Goal: Task Accomplishment & Management: Use online tool/utility

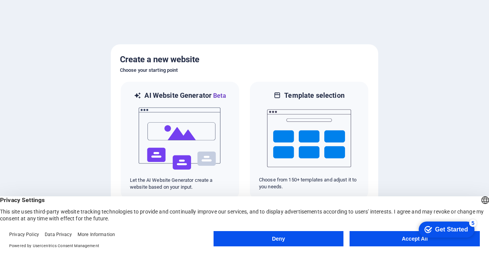
click at [414, 240] on button "Accept All" at bounding box center [414, 238] width 130 height 15
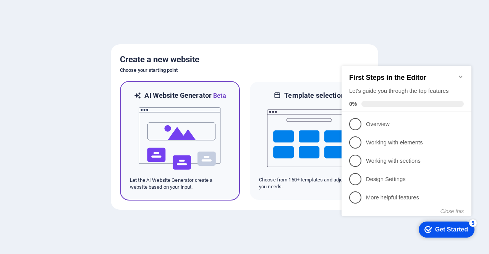
click at [207, 139] on img at bounding box center [180, 138] width 84 height 76
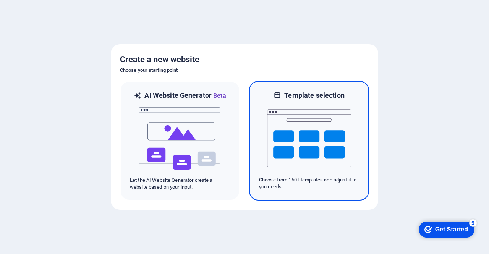
click at [306, 114] on img at bounding box center [309, 138] width 84 height 76
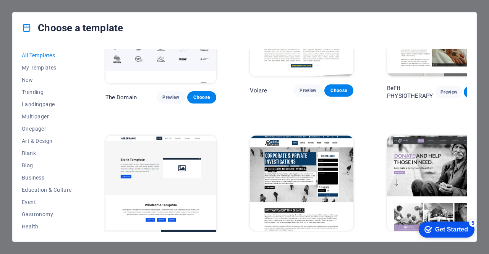
scroll to position [4125, 0]
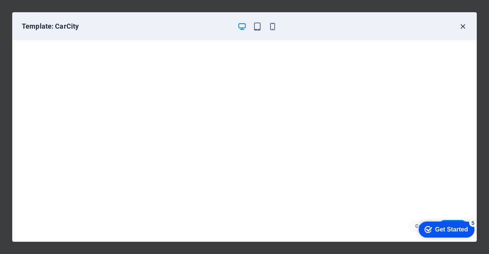
click at [459, 26] on icon "button" at bounding box center [462, 26] width 9 height 9
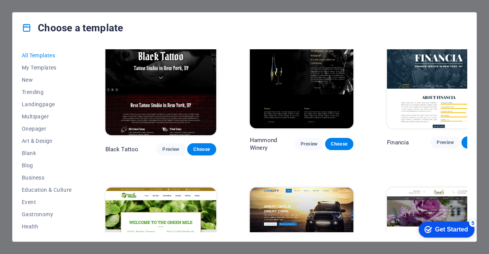
scroll to position [4354, 0]
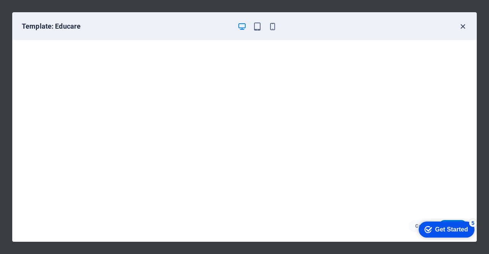
click at [461, 26] on icon "button" at bounding box center [462, 26] width 9 height 9
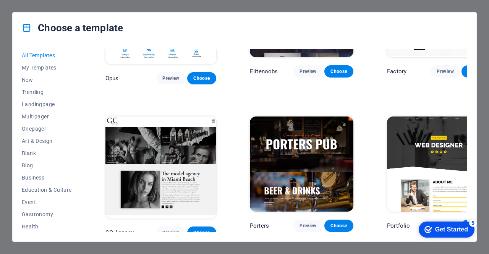
scroll to position [5614, 0]
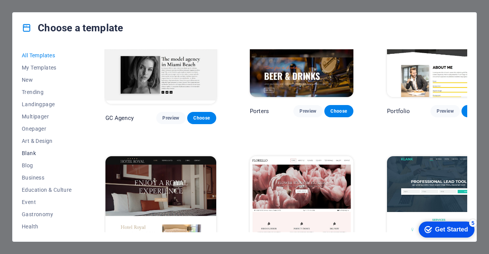
click at [23, 150] on span "Blank" at bounding box center [47, 153] width 50 height 6
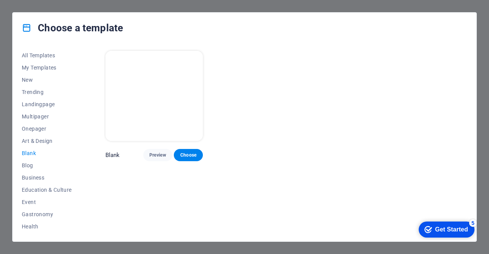
scroll to position [0, 0]
click at [35, 67] on span "My Templates" at bounding box center [47, 68] width 50 height 6
click at [136, 66] on div at bounding box center [285, 140] width 363 height 183
click at [46, 55] on span "All Templates" at bounding box center [47, 55] width 50 height 6
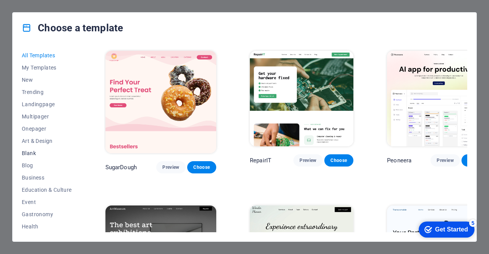
click at [35, 153] on span "Blank" at bounding box center [47, 153] width 50 height 6
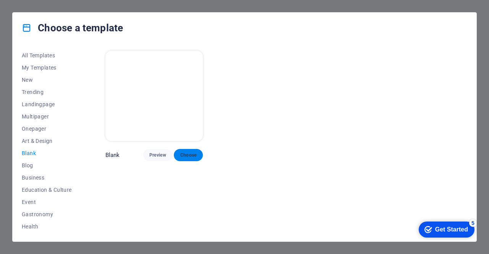
click at [183, 154] on span "Choose" at bounding box center [188, 155] width 17 height 6
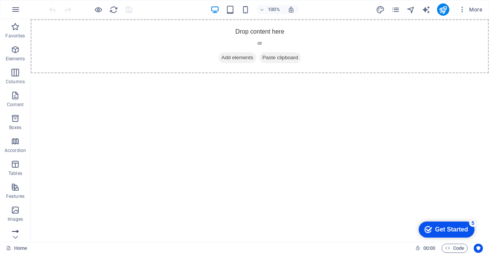
scroll to position [121, 0]
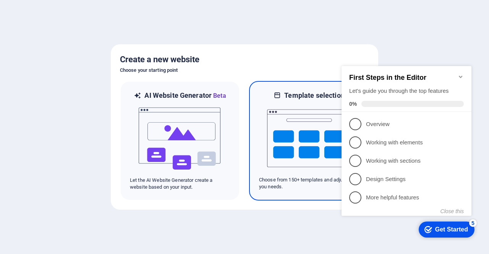
click at [259, 147] on div at bounding box center [309, 138] width 100 height 76
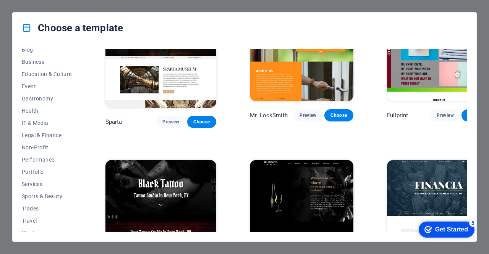
scroll to position [122, 0]
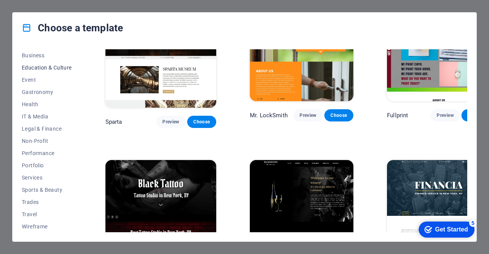
click at [30, 68] on span "Education & Culture" at bounding box center [47, 68] width 50 height 6
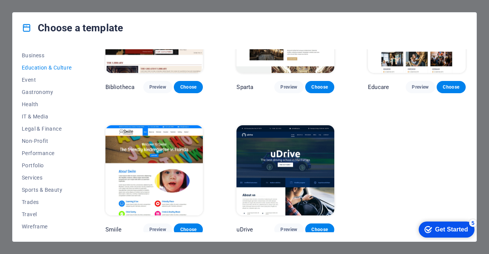
scroll to position [0, 0]
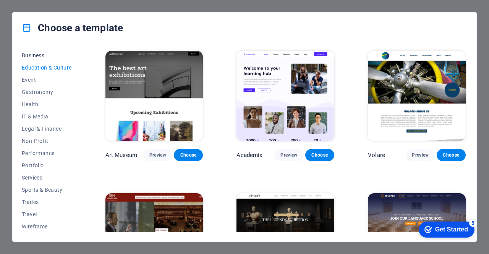
click at [37, 57] on span "Business" at bounding box center [47, 55] width 50 height 6
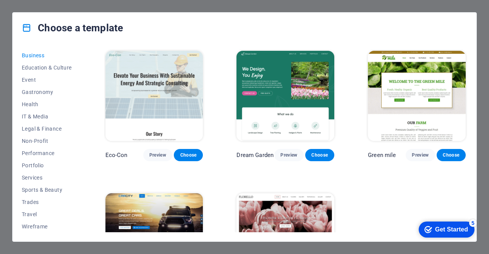
scroll to position [72, 0]
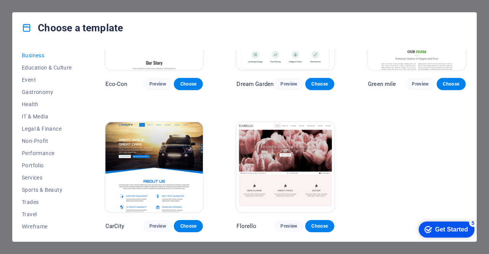
click at [174, 155] on img at bounding box center [154, 167] width 98 height 90
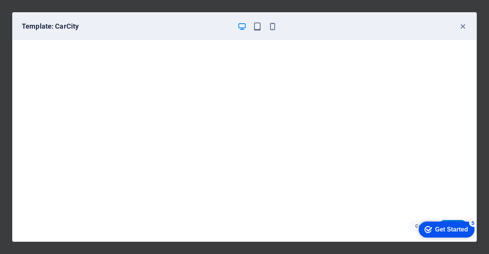
click at [437, 229] on div "Get Started" at bounding box center [451, 229] width 33 height 7
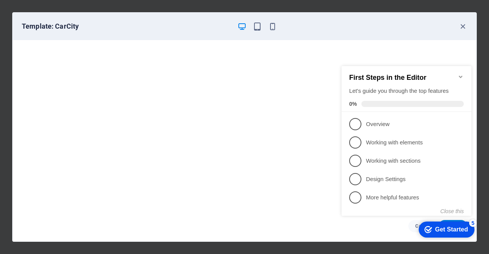
click at [464, 73] on div "First Steps in the Editor Let's guide you through the top features 0%" at bounding box center [406, 89] width 130 height 46
click at [460, 74] on icon "Minimize checklist" at bounding box center [461, 77] width 6 height 6
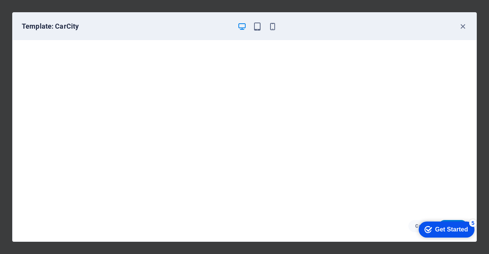
scroll to position [2, 0]
click at [462, 27] on icon "button" at bounding box center [462, 26] width 9 height 9
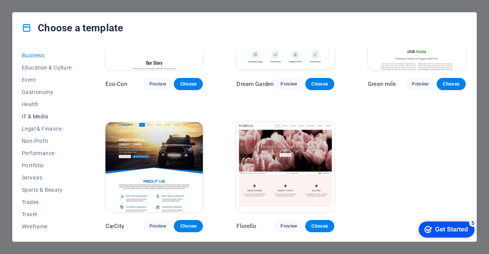
click at [31, 116] on span "IT & Media" at bounding box center [47, 116] width 50 height 6
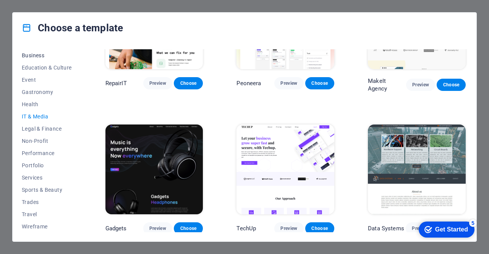
click at [39, 56] on span "Business" at bounding box center [47, 55] width 50 height 6
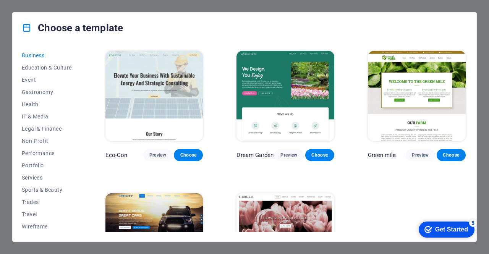
click at [164, 99] on img at bounding box center [154, 96] width 98 height 90
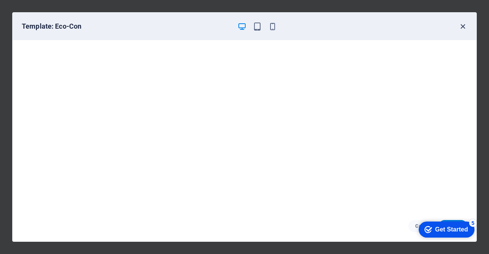
click at [464, 26] on icon "button" at bounding box center [462, 26] width 9 height 9
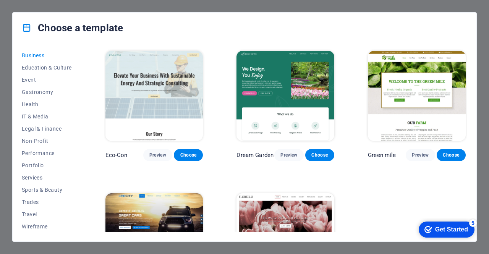
click at [299, 84] on img at bounding box center [285, 96] width 98 height 90
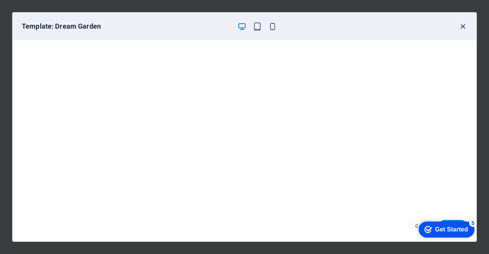
click at [463, 23] on icon "button" at bounding box center [462, 26] width 9 height 9
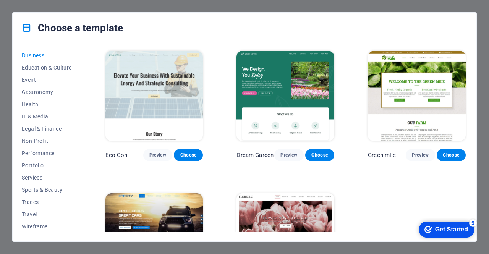
click at [429, 83] on img at bounding box center [417, 96] width 98 height 90
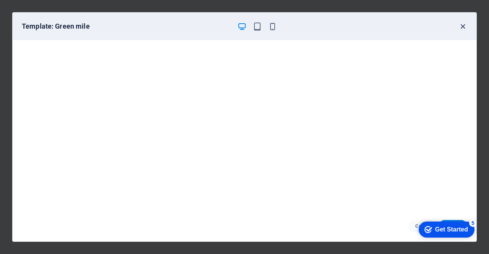
click at [466, 23] on icon "button" at bounding box center [462, 26] width 9 height 9
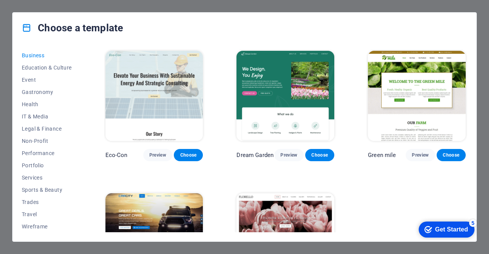
scroll to position [72, 0]
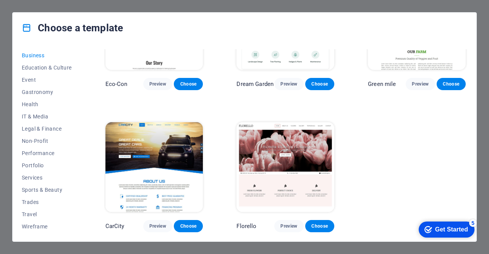
click at [166, 142] on img at bounding box center [154, 167] width 98 height 90
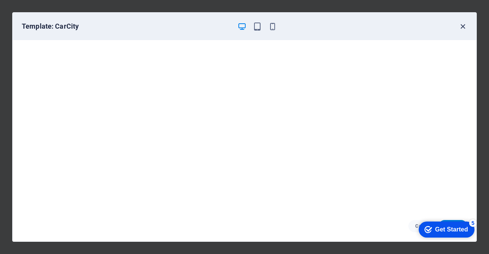
click at [461, 22] on icon "button" at bounding box center [462, 26] width 9 height 9
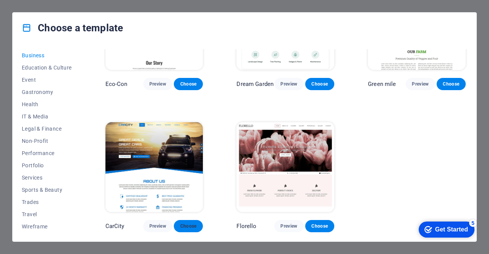
click at [186, 227] on span "Choose" at bounding box center [188, 226] width 17 height 6
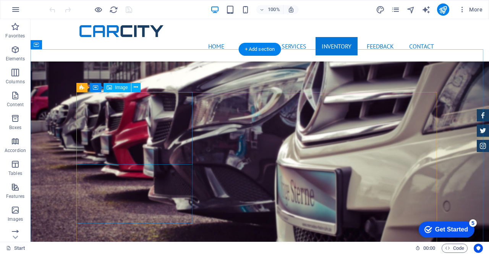
scroll to position [2062, 0]
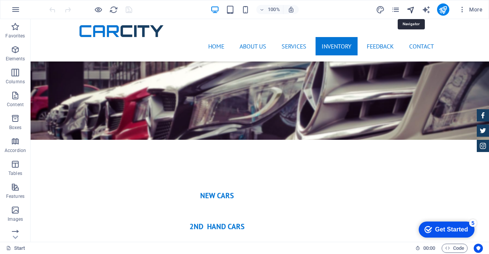
click at [411, 7] on icon "navigator" at bounding box center [410, 9] width 9 height 9
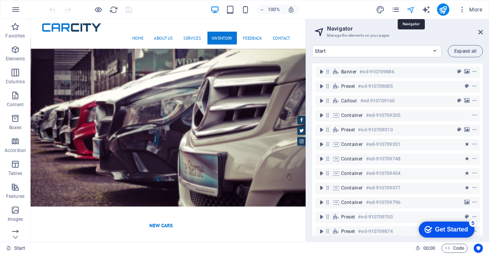
scroll to position [2114, 0]
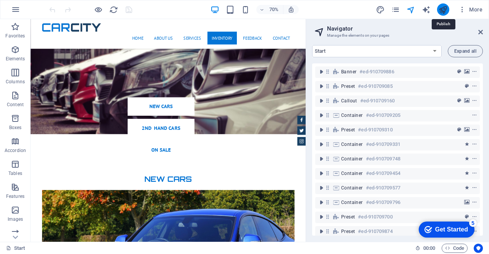
scroll to position [2062, 0]
